Goal: Task Accomplishment & Management: Manage account settings

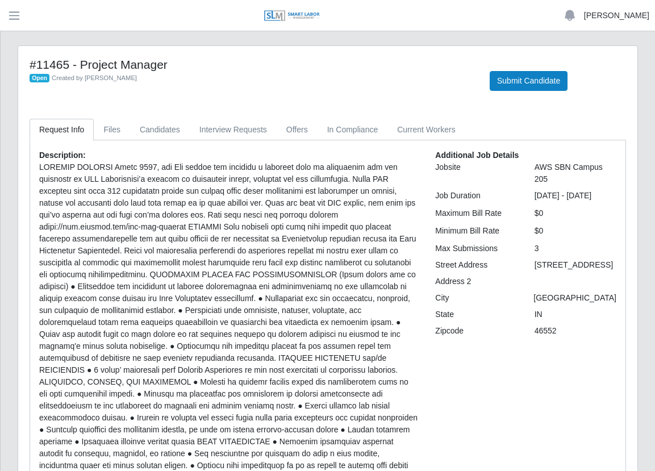
click at [619, 15] on link "[PERSON_NAME]" at bounding box center [616, 16] width 65 height 12
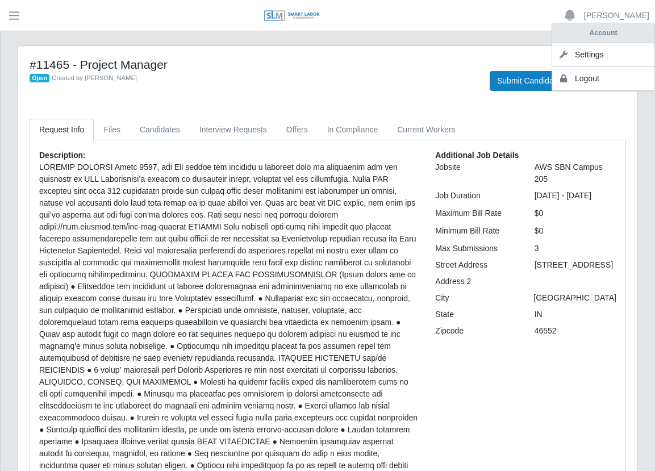
click at [603, 79] on link "Logout" at bounding box center [603, 79] width 102 height 24
